Goal: Task Accomplishment & Management: Manage account settings

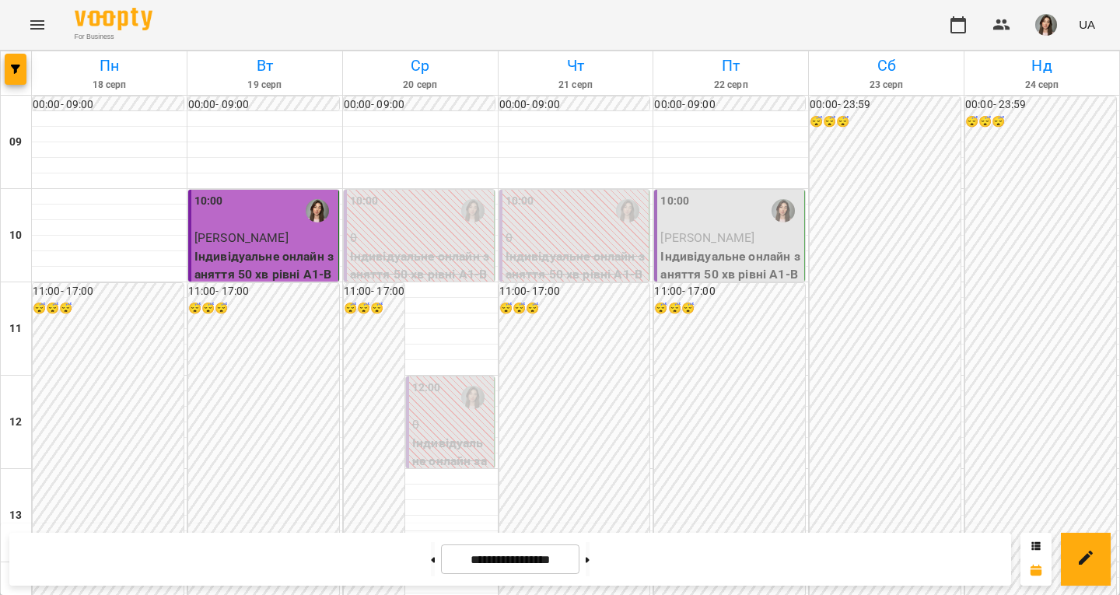
scroll to position [700, 0]
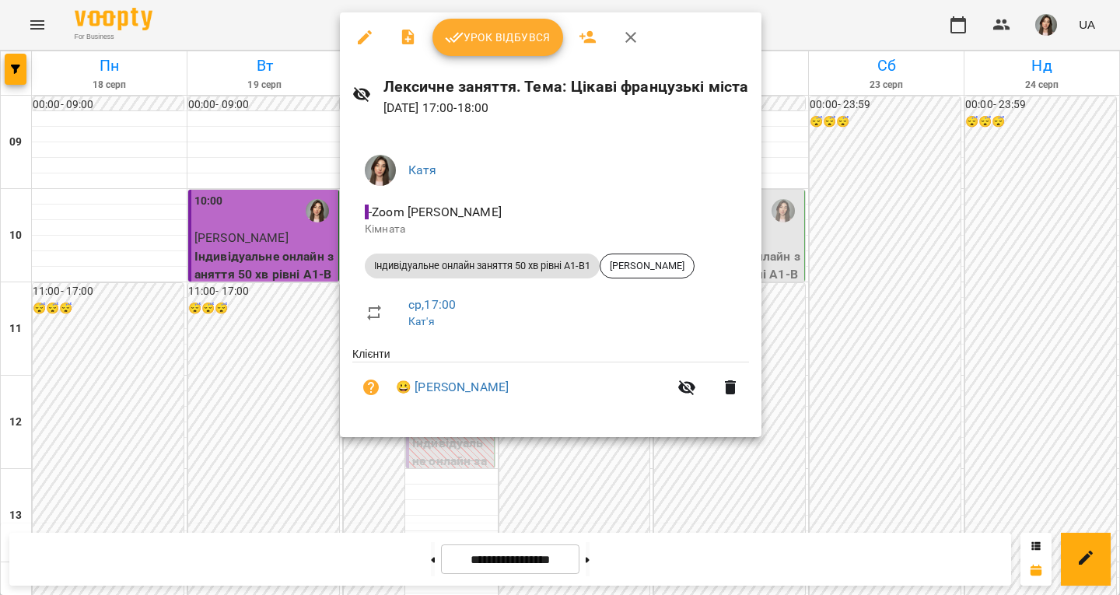
click at [533, 40] on span "Урок відбувся" at bounding box center [498, 37] width 106 height 19
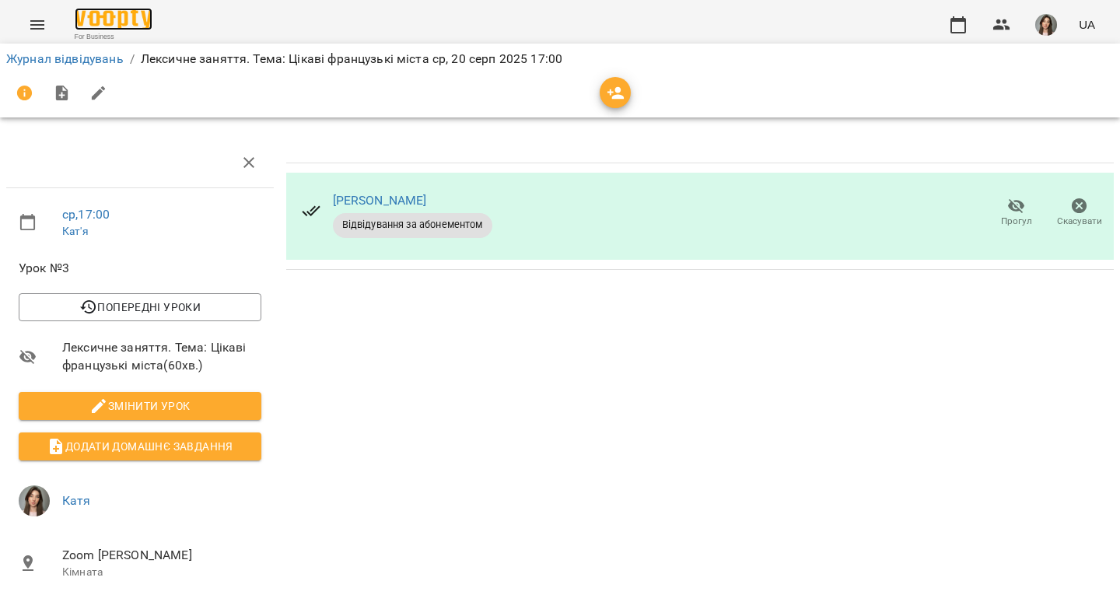
click at [148, 15] on img at bounding box center [114, 19] width 78 height 23
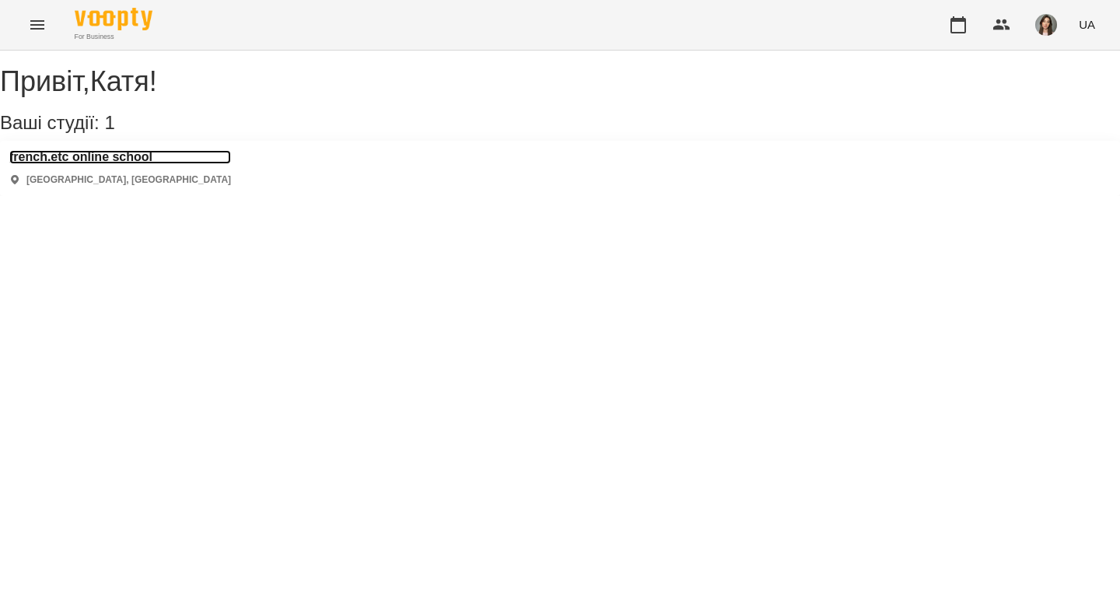
click at [134, 164] on h3 "french.etc online school" at bounding box center [120, 157] width 222 height 14
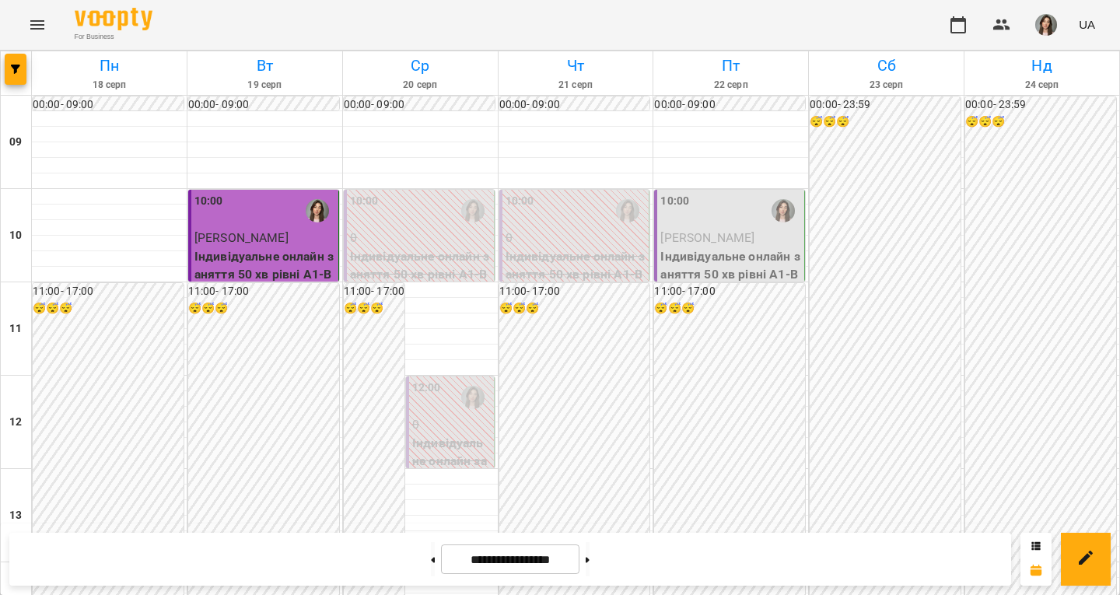
scroll to position [700, 0]
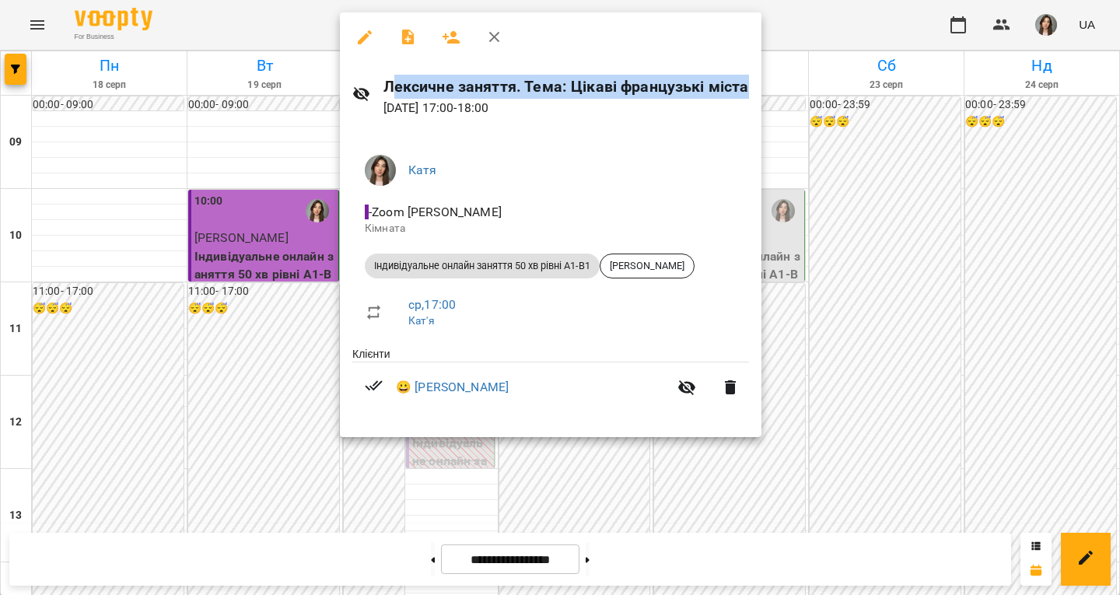
drag, startPoint x: 390, startPoint y: 88, endPoint x: 747, endPoint y: 85, distance: 357.0
click at [747, 85] on div "Лексичне заняття. Тема: Цікаві французькі міста [DATE] 17:00 - 18:00" at bounding box center [550, 96] width 421 height 68
click at [712, 90] on h6 "Лексичне заняття. Тема: Цікаві французькі міста" at bounding box center [565, 87] width 365 height 24
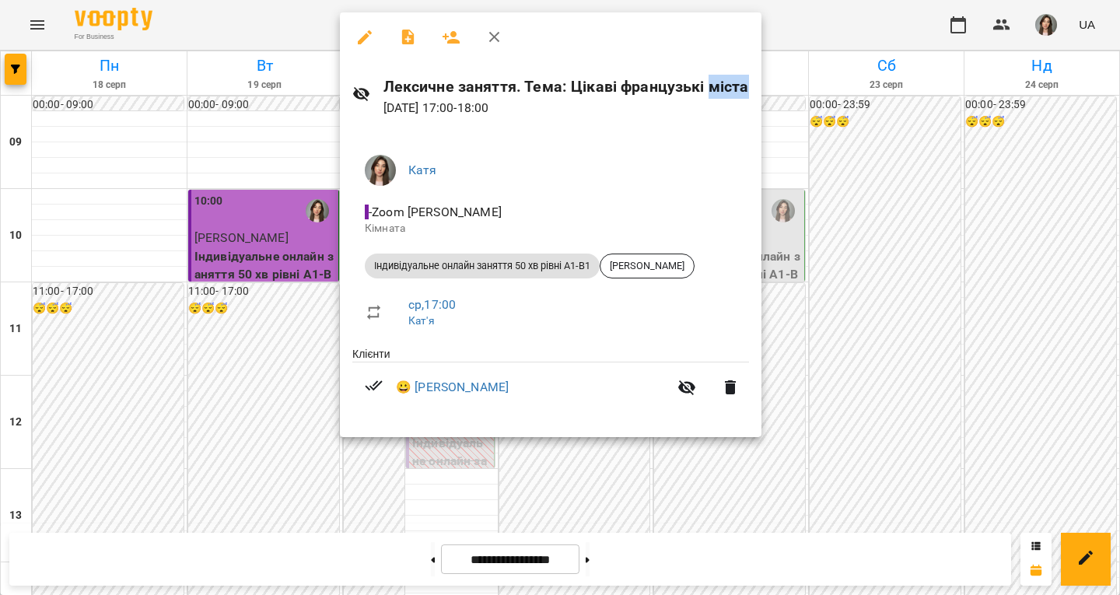
click at [712, 90] on h6 "Лексичне заняття. Тема: Цікаві французькі міста" at bounding box center [565, 87] width 365 height 24
click at [249, 71] on div at bounding box center [560, 297] width 1120 height 595
